Goal: Complete application form

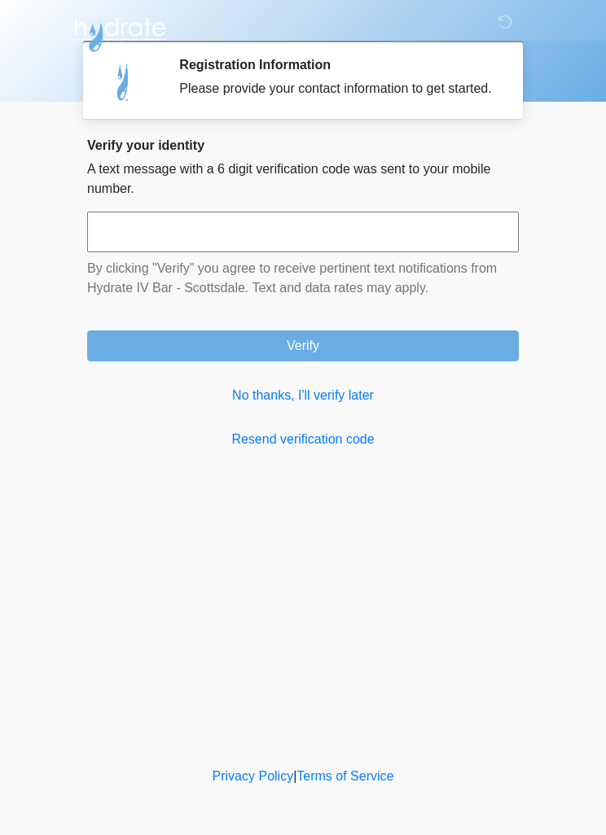
click at [325, 243] on input "text" at bounding box center [302, 232] width 431 height 41
type input "******"
click at [404, 355] on button "Verify" at bounding box center [302, 345] width 431 height 31
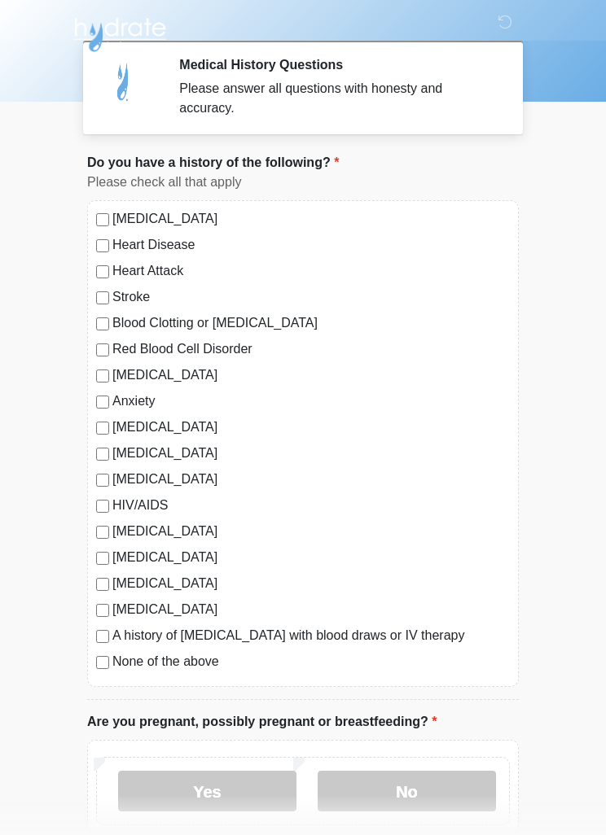
click at [98, 672] on div "High Blood Pressure Heart Disease Heart Attack Stroke Blood Clotting or Bleedin…" at bounding box center [302, 443] width 431 height 487
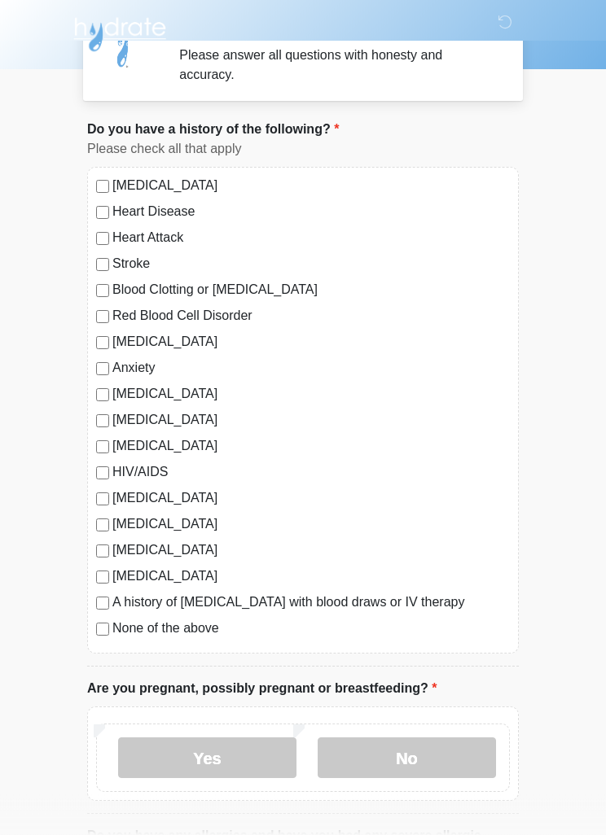
scroll to position [37, 0]
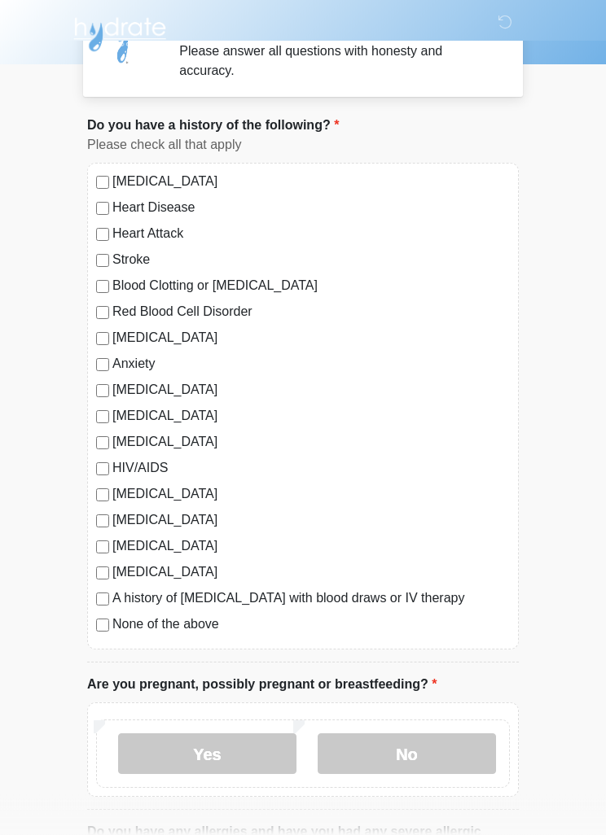
click at [443, 757] on label "No" at bounding box center [406, 754] width 178 height 41
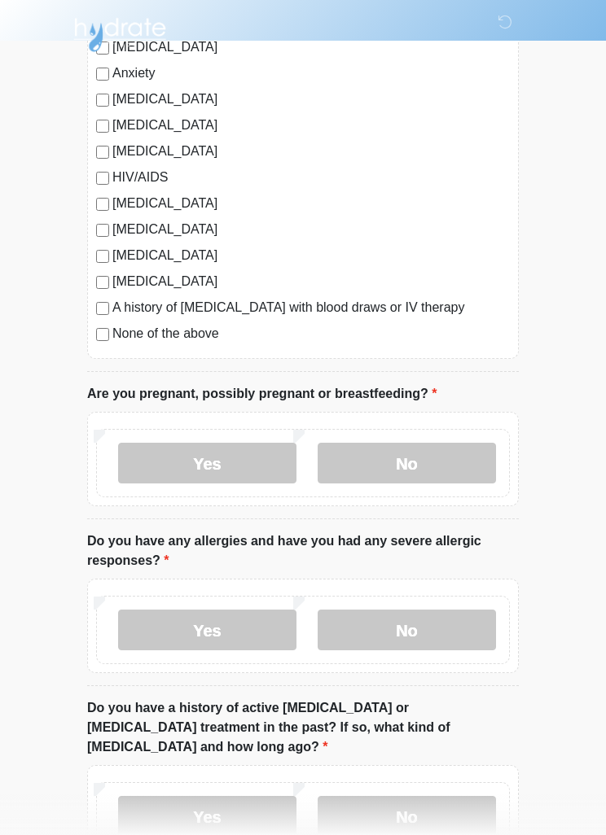
scroll to position [418, 0]
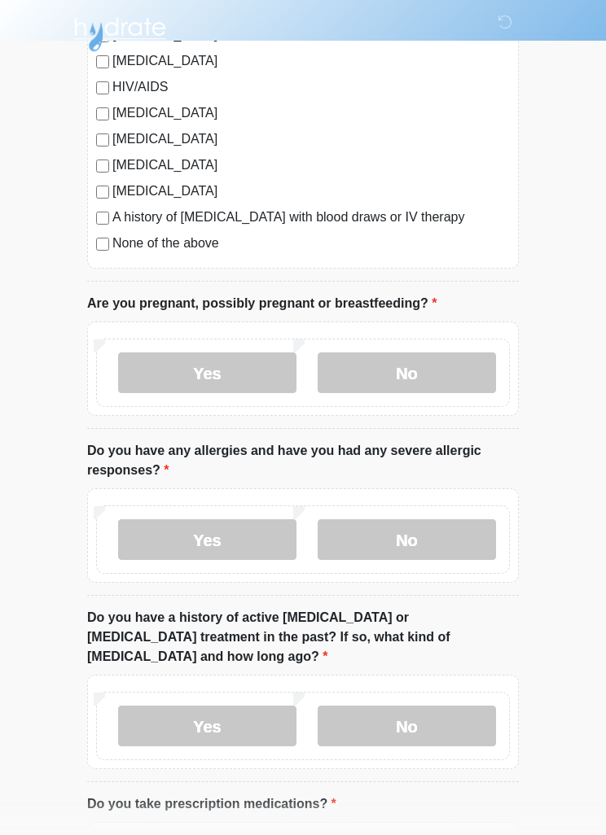
click at [457, 536] on label "No" at bounding box center [406, 540] width 178 height 41
click at [434, 706] on label "No" at bounding box center [406, 726] width 178 height 41
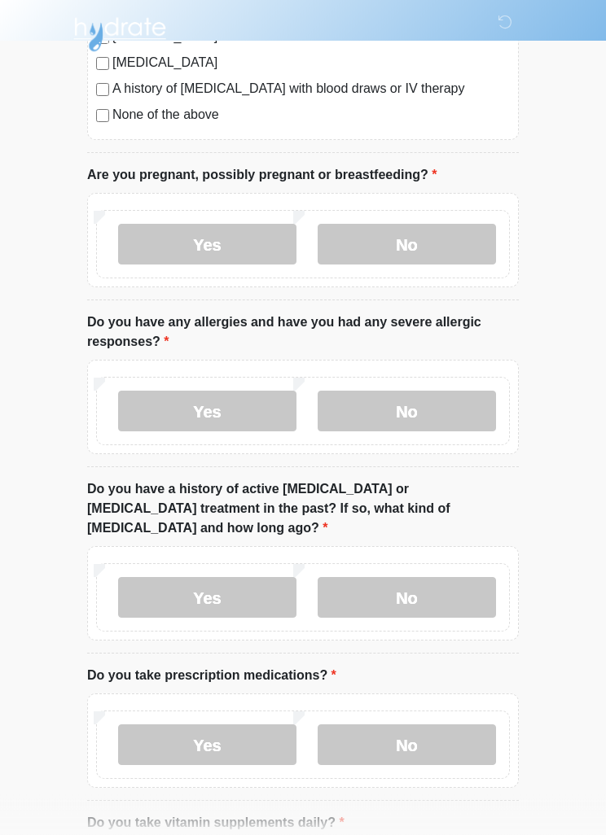
scroll to position [707, 0]
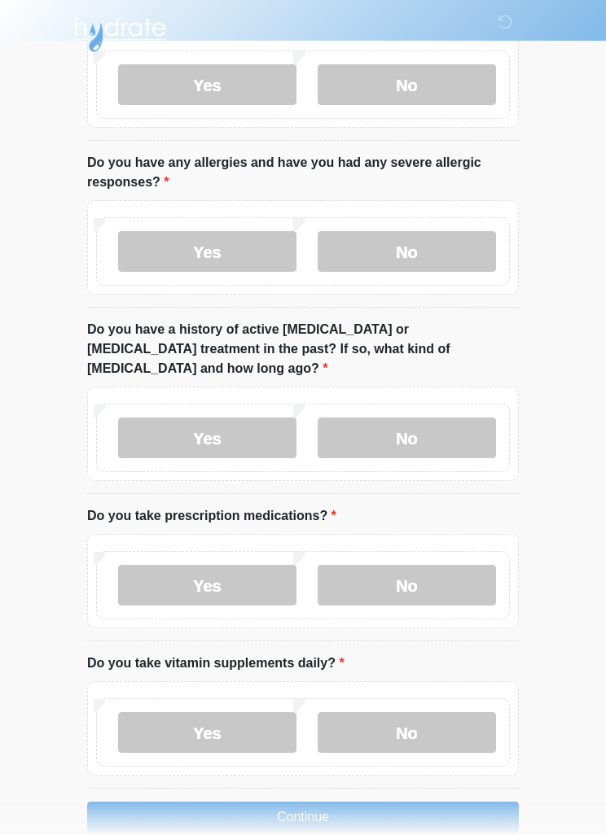
click at [440, 565] on label "No" at bounding box center [406, 585] width 178 height 41
click at [431, 720] on label "No" at bounding box center [406, 732] width 178 height 41
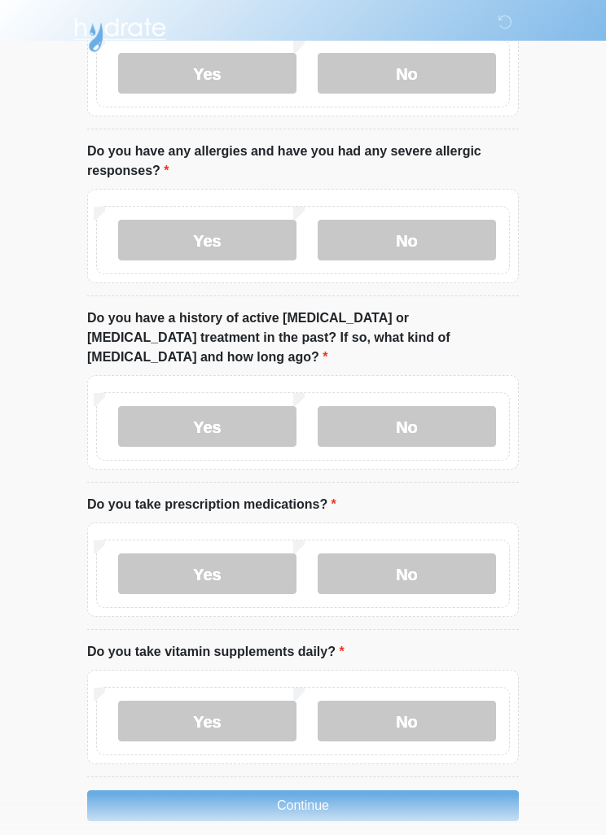
click at [337, 790] on button "Continue" at bounding box center [302, 805] width 431 height 31
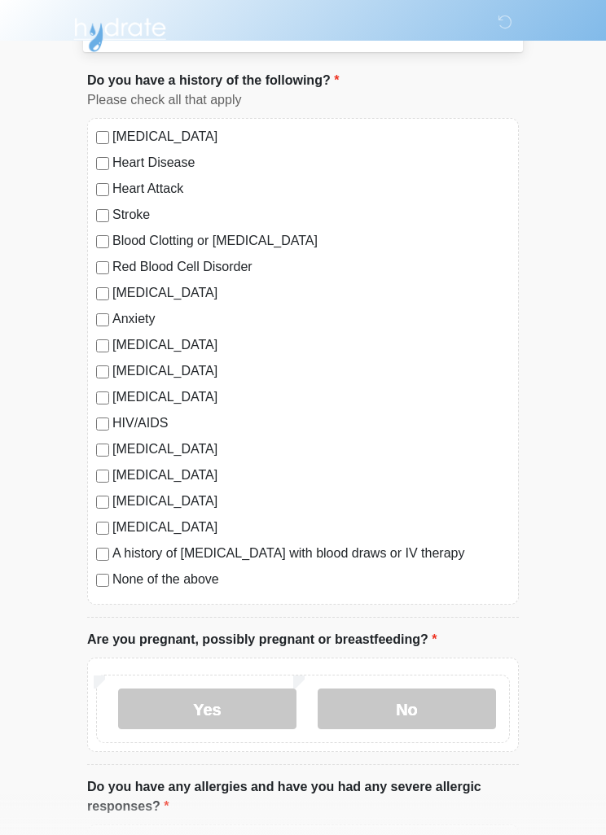
scroll to position [0, 0]
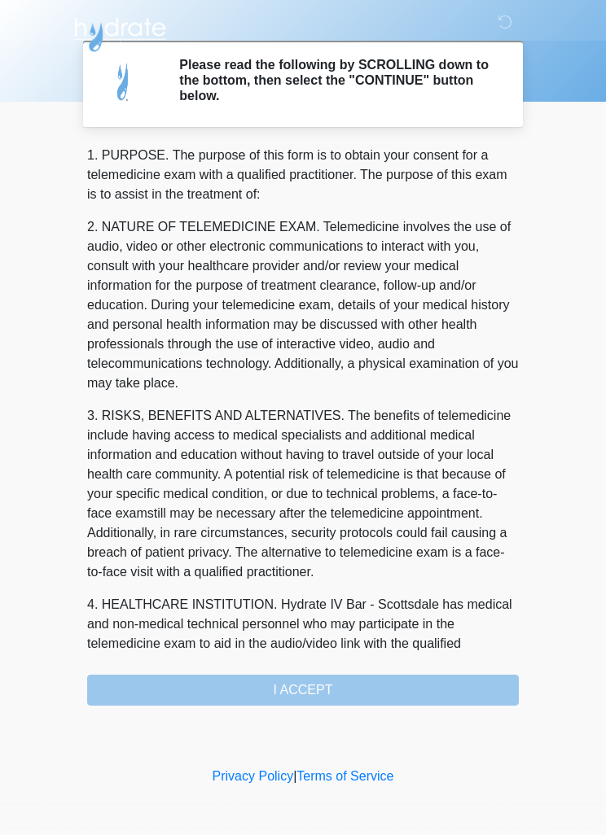
click at [351, 698] on div "1. PURPOSE. The purpose of this form is to obtain your consent for a telemedici…" at bounding box center [302, 426] width 431 height 560
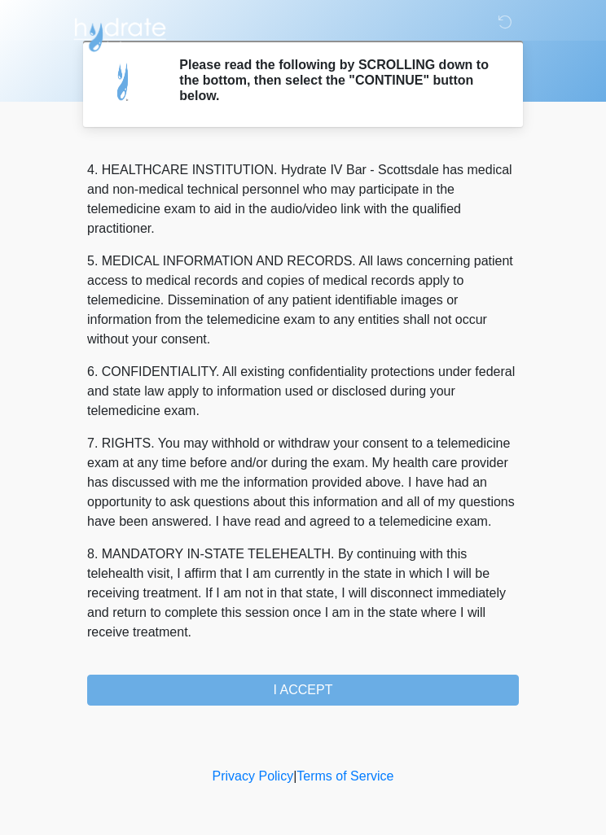
scroll to position [454, 0]
click at [319, 685] on button "I ACCEPT" at bounding box center [302, 690] width 431 height 31
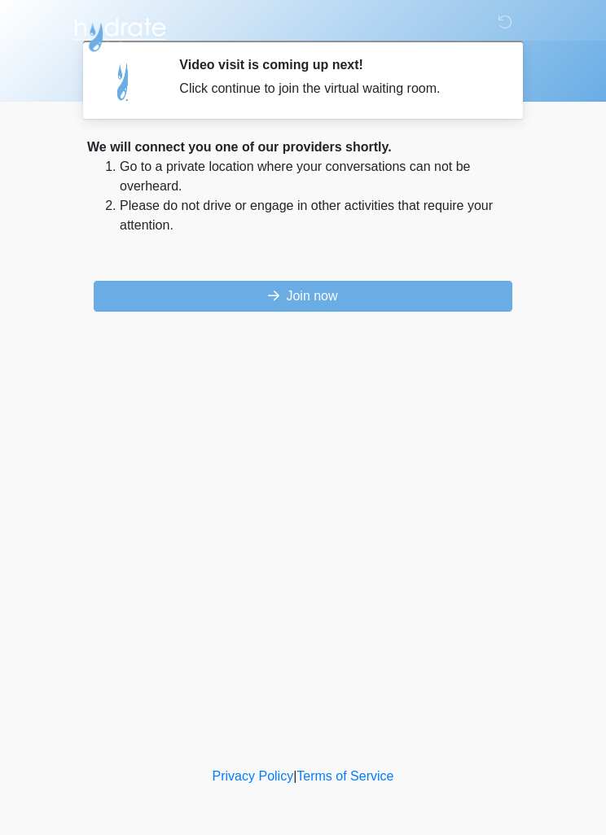
click at [221, 285] on button "Join now" at bounding box center [303, 296] width 418 height 31
